Goal: Task Accomplishment & Management: Complete application form

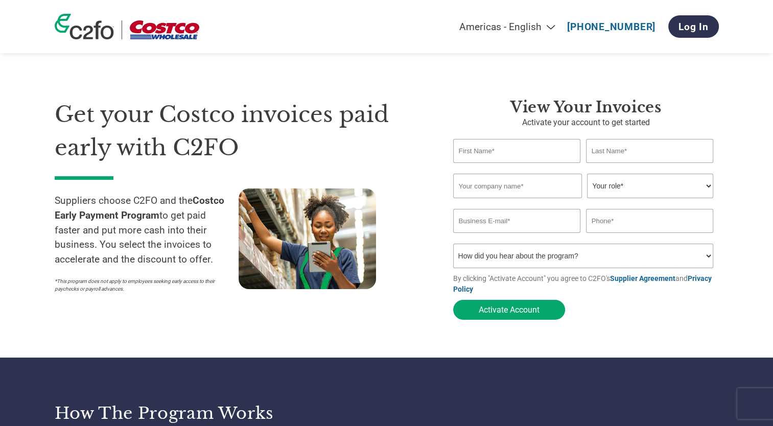
click at [495, 152] on input "text" at bounding box center [517, 151] width 128 height 24
type input "[PERSON_NAME]"
type input "Joriba"
click at [635, 187] on select "Your role* CFO Controller Credit Manager Finance Director Treasurer CEO Preside…" at bounding box center [650, 186] width 126 height 25
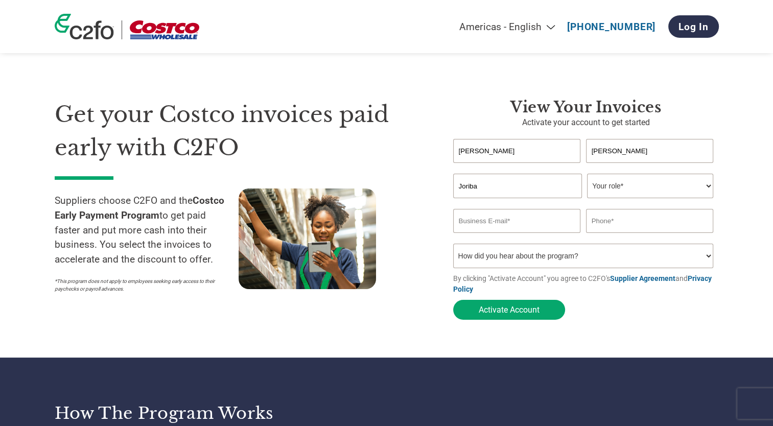
select select "CFO"
click at [587, 174] on select "Your role* CFO Controller Credit Manager Finance Director Treasurer CEO Preside…" at bounding box center [650, 186] width 126 height 25
click at [556, 217] on input "email" at bounding box center [517, 221] width 128 height 24
type input "[PERSON_NAME][EMAIL_ADDRESS][DOMAIN_NAME]"
click at [605, 225] on input "text" at bounding box center [650, 221] width 128 height 24
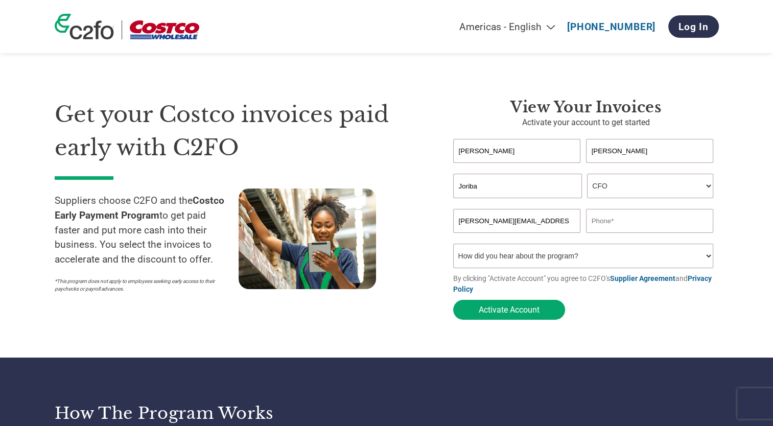
click at [486, 187] on input "Joriba" at bounding box center [517, 186] width 129 height 25
type input "Joriba Bakery Deleye NV"
click at [605, 224] on input "text" at bounding box center [650, 221] width 128 height 24
click at [496, 316] on button "Activate Account" at bounding box center [509, 310] width 112 height 20
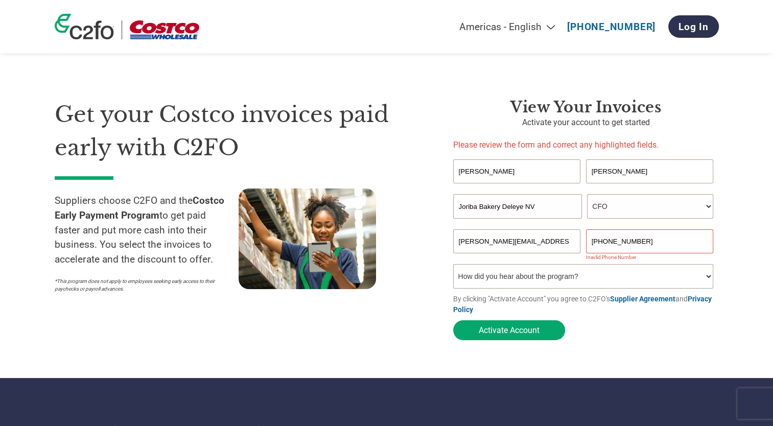
drag, startPoint x: 605, startPoint y: 244, endPoint x: 561, endPoint y: 249, distance: 44.8
click at [561, 249] on div "[PERSON_NAME][EMAIL_ADDRESS][DOMAIN_NAME] [PHONE_NUMBER]" at bounding box center [586, 241] width 266 height 24
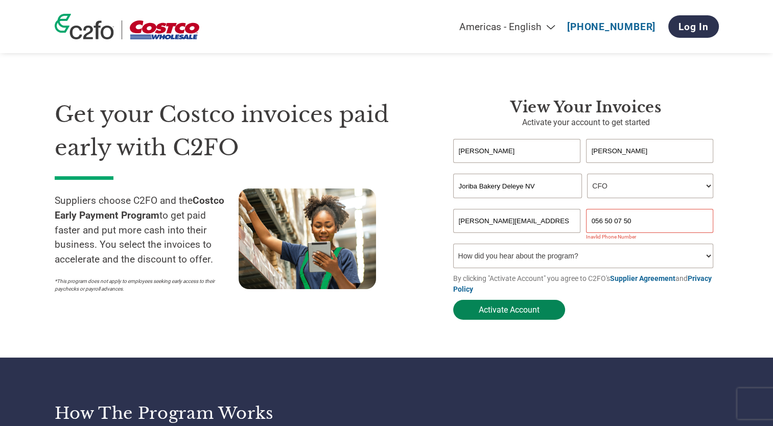
click at [500, 310] on button "Activate Account" at bounding box center [509, 310] width 112 height 20
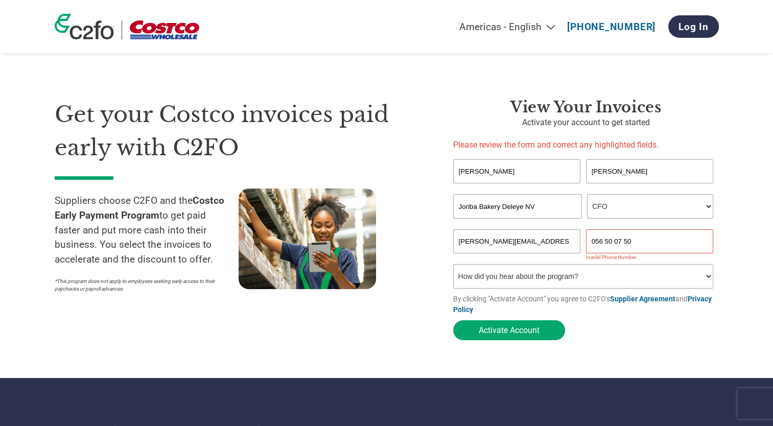
drag, startPoint x: 590, startPoint y: 244, endPoint x: 650, endPoint y: 240, distance: 59.9
click at [650, 240] on input "056 50 07 50" at bounding box center [650, 241] width 128 height 24
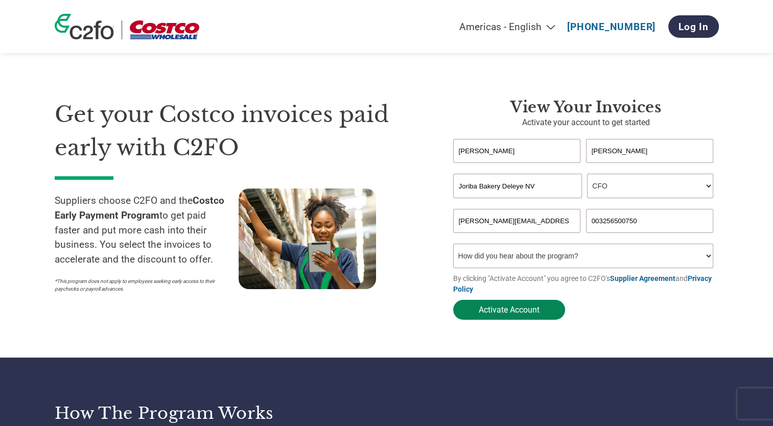
type input "003256500750"
click at [495, 315] on button "Activate Account" at bounding box center [509, 310] width 112 height 20
